Goal: Task Accomplishment & Management: Manage account settings

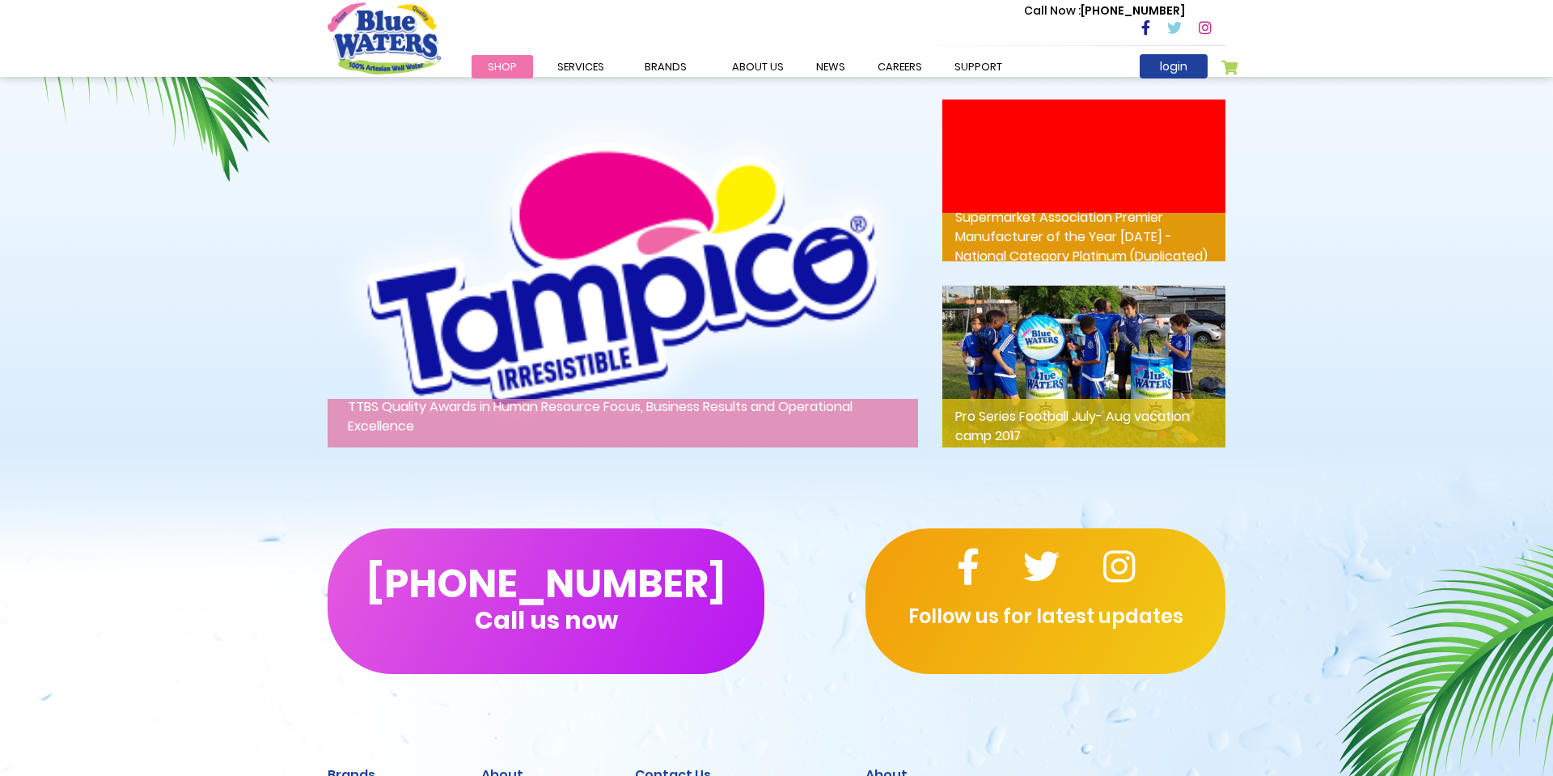
scroll to position [2260, 0]
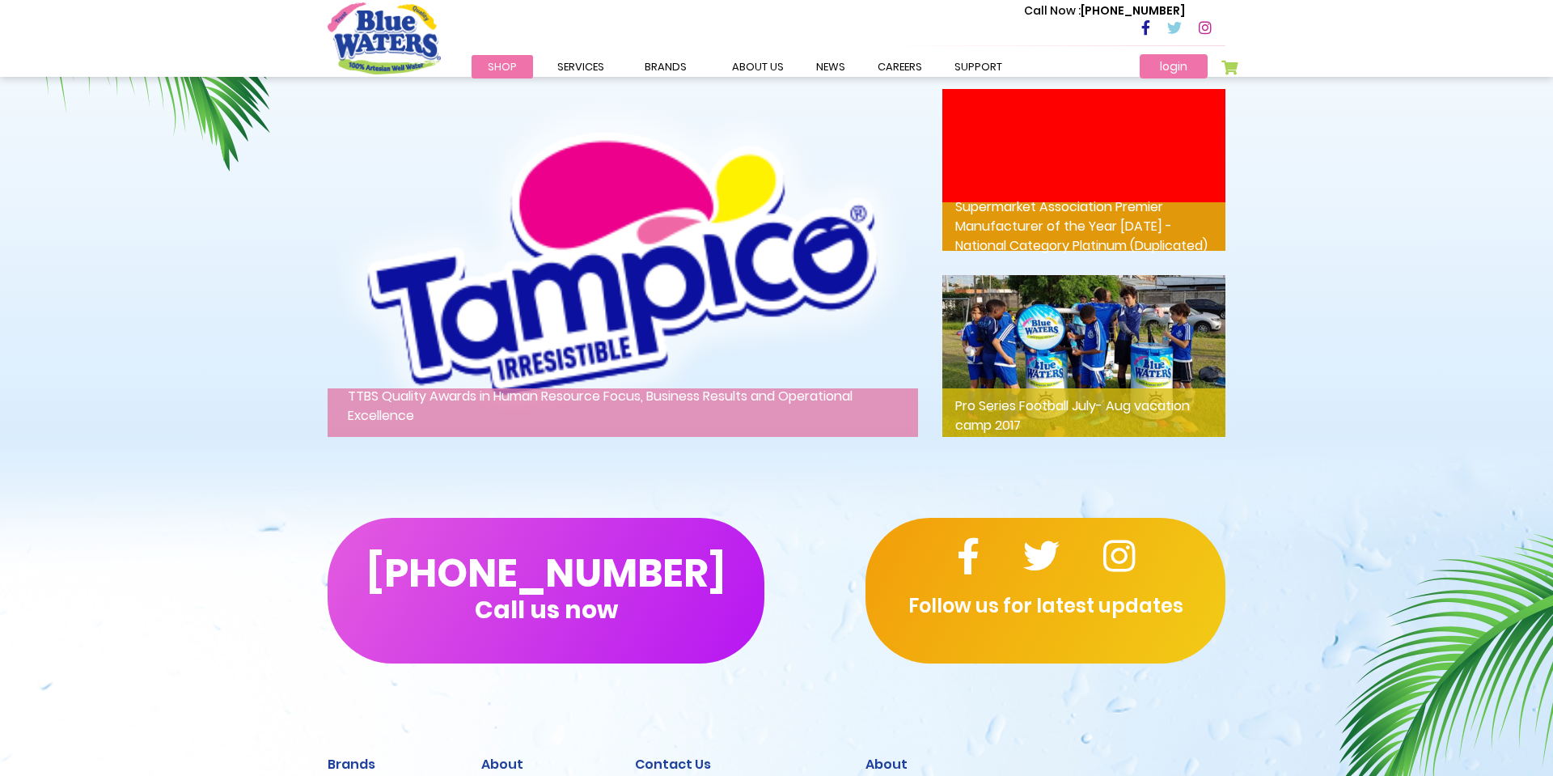
click at [1166, 61] on link "login" at bounding box center [1174, 66] width 68 height 24
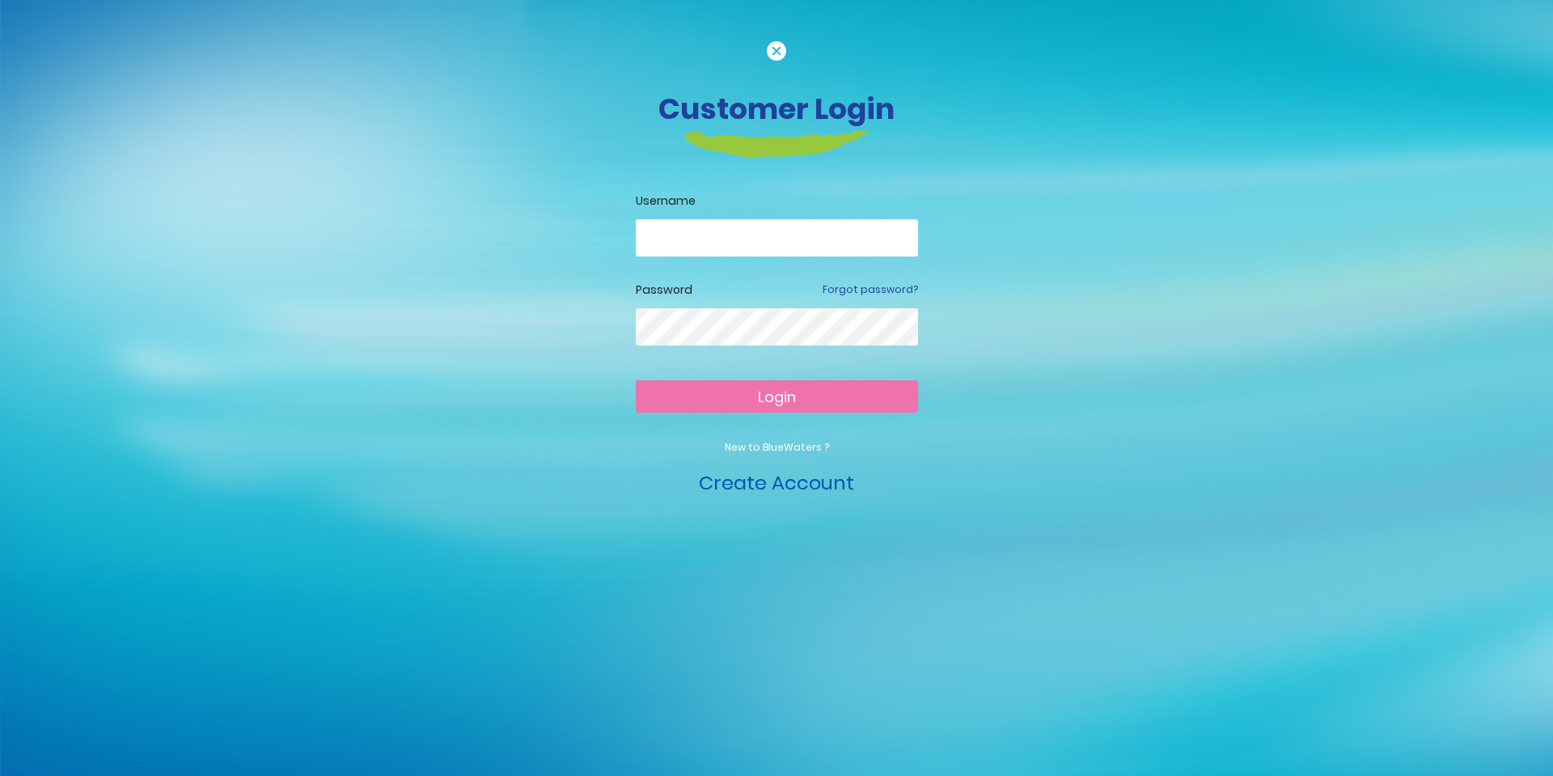
click at [767, 484] on link "Create Account" at bounding box center [776, 482] width 155 height 27
